Goal: Task Accomplishment & Management: Complete application form

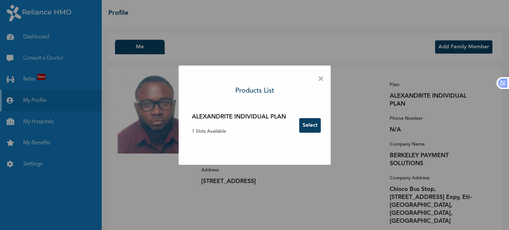
click at [311, 128] on button "Select" at bounding box center [310, 125] width 22 height 15
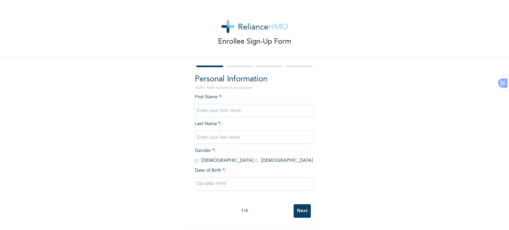
click at [220, 116] on input "text" at bounding box center [254, 110] width 119 height 13
type input "Promise"
click at [216, 140] on input "text" at bounding box center [254, 137] width 119 height 13
type input "Dike"
click at [254, 161] on input "radio" at bounding box center [255, 161] width 3 height 6
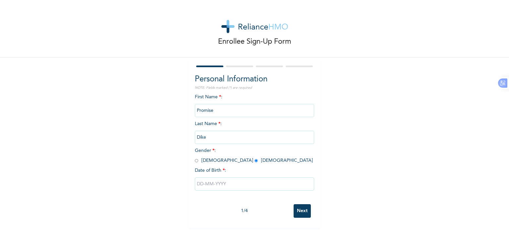
radio input "true"
click at [214, 189] on input "text" at bounding box center [254, 184] width 119 height 13
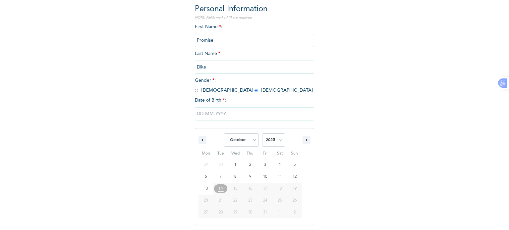
scroll to position [71, 0]
click at [200, 140] on icon "button" at bounding box center [201, 139] width 3 height 3
click at [238, 146] on select "January February March April May June July August September October November De…" at bounding box center [241, 139] width 35 height 13
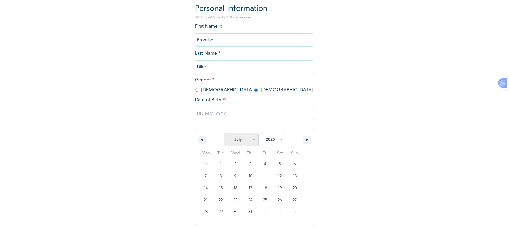
select select "2"
click at [224, 133] on select "January February March April May June July August September October November De…" at bounding box center [241, 139] width 35 height 13
drag, startPoint x: 235, startPoint y: 212, endPoint x: 241, endPoint y: 211, distance: 6.5
type input "03/26/2025"
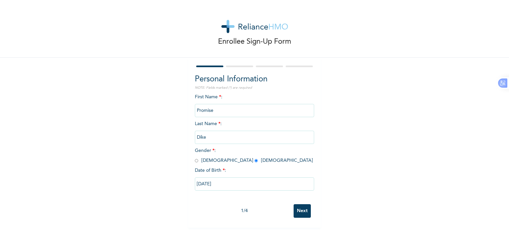
scroll to position [3, 0]
click at [217, 185] on input "03/26/2025" at bounding box center [254, 184] width 119 height 13
select select "2"
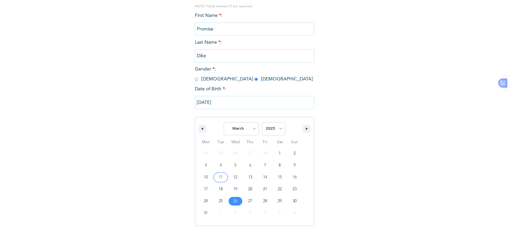
scroll to position [82, 0]
click at [270, 131] on select "2025 2024 2023 2022 2021 2020 2019 2018 2017 2016 2015 2014 2013 2012 2011 2010…" at bounding box center [273, 127] width 23 height 13
select select "1999"
click at [262, 121] on select "2025 2024 2023 2022 2021 2020 2019 2018 2017 2016 2015 2014 2013 2012 2011 2010…" at bounding box center [273, 127] width 23 height 13
type input "03/26/1999"
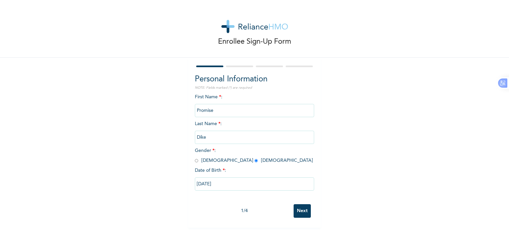
scroll to position [3, 0]
click at [306, 211] on input "Next" at bounding box center [302, 211] width 17 height 14
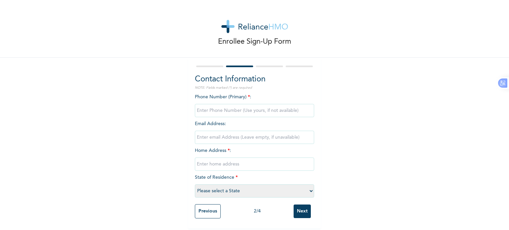
click at [230, 104] on input "phone" at bounding box center [254, 110] width 119 height 13
type input "08137822122"
type input "1 Berkeley Way"
type input "0"
type input "09066196719"
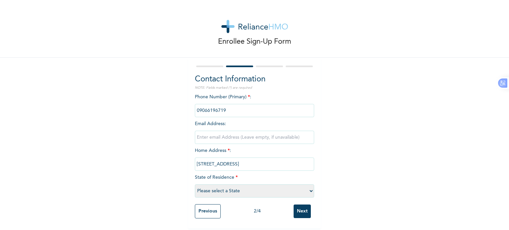
click at [230, 134] on input "email" at bounding box center [254, 137] width 119 height 13
drag, startPoint x: 213, startPoint y: 130, endPoint x: 180, endPoint y: 133, distance: 32.9
click at [180, 133] on div "Enrollee Sign-Up Form Contact Information NOTE: Fields marked (*) are required …" at bounding box center [254, 114] width 509 height 229
paste input "IrehnePromise@gmail.com"
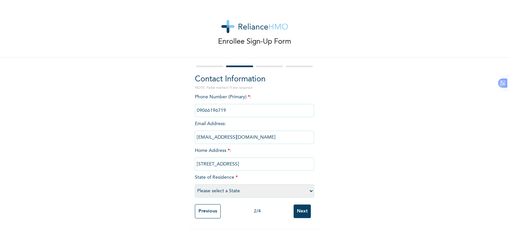
scroll to position [3, 0]
type input "IrehnePromise@gmail.com"
click at [237, 190] on select "Please select a State Abia Abuja (FCT) Adamawa Akwa Ibom Anambra Bauchi Bayelsa…" at bounding box center [254, 191] width 119 height 13
select select "25"
click at [195, 185] on select "Please select a State Abia Abuja (FCT) Adamawa Akwa Ibom Anambra Bauchi Bayelsa…" at bounding box center [254, 191] width 119 height 13
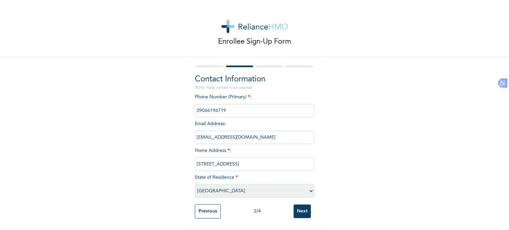
click at [300, 208] on input "Next" at bounding box center [302, 212] width 17 height 14
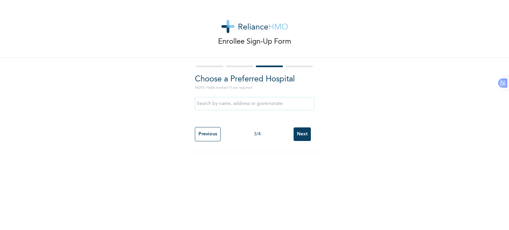
scroll to position [0, 0]
click at [239, 101] on input "text" at bounding box center [254, 103] width 119 height 13
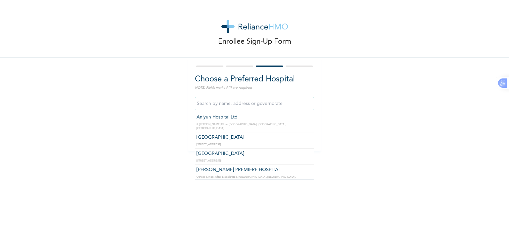
scroll to position [199, 0]
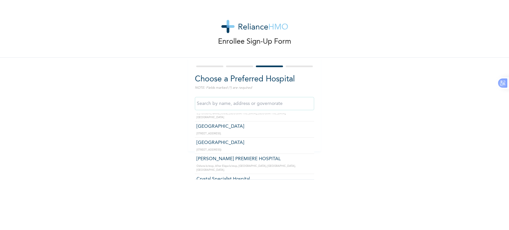
click at [236, 102] on input "text" at bounding box center [254, 103] width 119 height 13
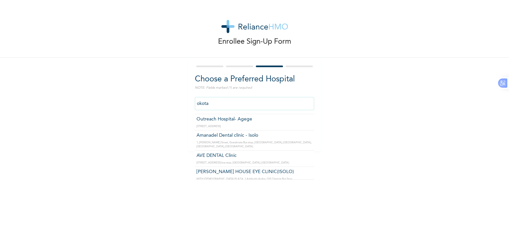
scroll to position [100, 0]
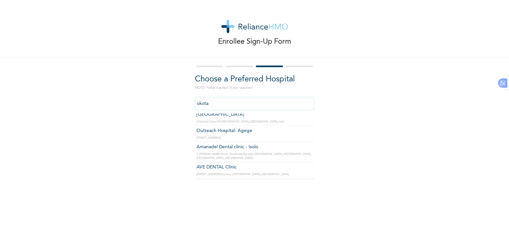
type input "Outreach Hospital- Agege"
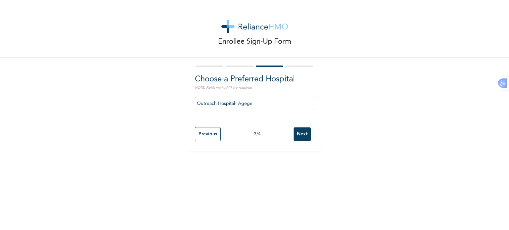
click at [298, 136] on input "Next" at bounding box center [302, 135] width 17 height 14
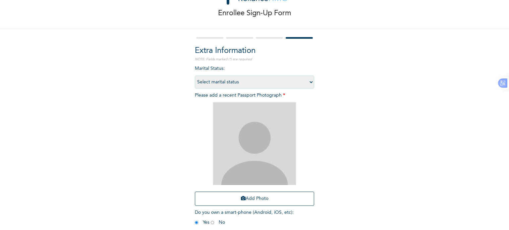
scroll to position [60, 0]
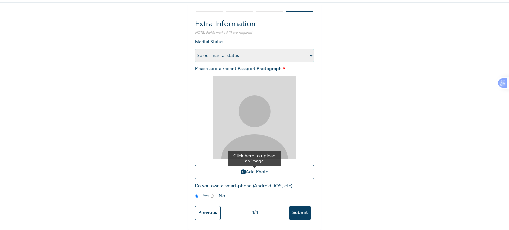
click at [249, 167] on button "Add Photo" at bounding box center [254, 172] width 119 height 14
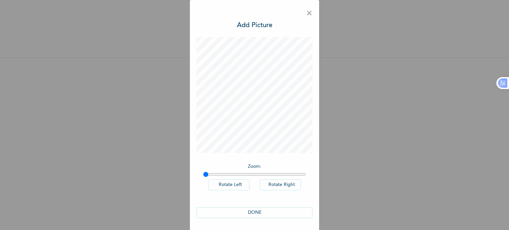
scroll to position [0, 0]
click at [267, 216] on button "DONE" at bounding box center [254, 212] width 116 height 11
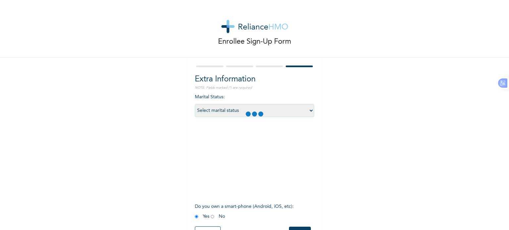
click at [299, 112] on select "Select marital status Single Married Divorced Widow/Widower" at bounding box center [254, 110] width 119 height 13
select select "2"
click at [195, 104] on select "Select marital status Single Married Divorced Widow/Widower" at bounding box center [254, 110] width 119 height 13
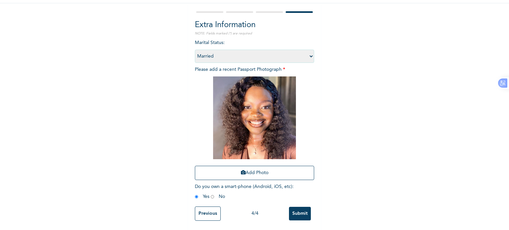
scroll to position [60, 0]
click at [295, 209] on input "Submit" at bounding box center [300, 213] width 22 height 14
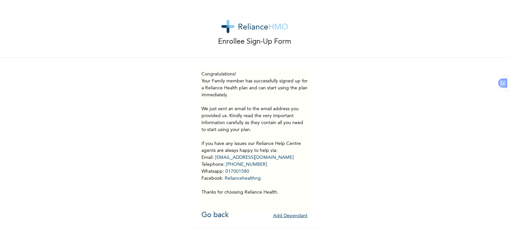
scroll to position [3, 0]
click at [279, 213] on button "Add Dependant" at bounding box center [290, 216] width 34 height 10
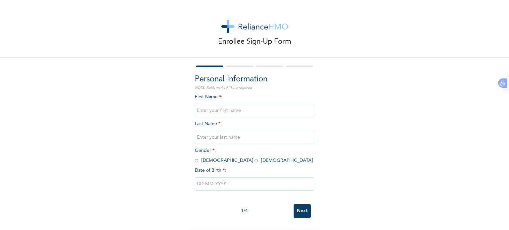
scroll to position [3, 0]
click at [241, 109] on input "text" at bounding box center [254, 110] width 119 height 13
click at [302, 207] on input "Next" at bounding box center [302, 211] width 17 height 14
